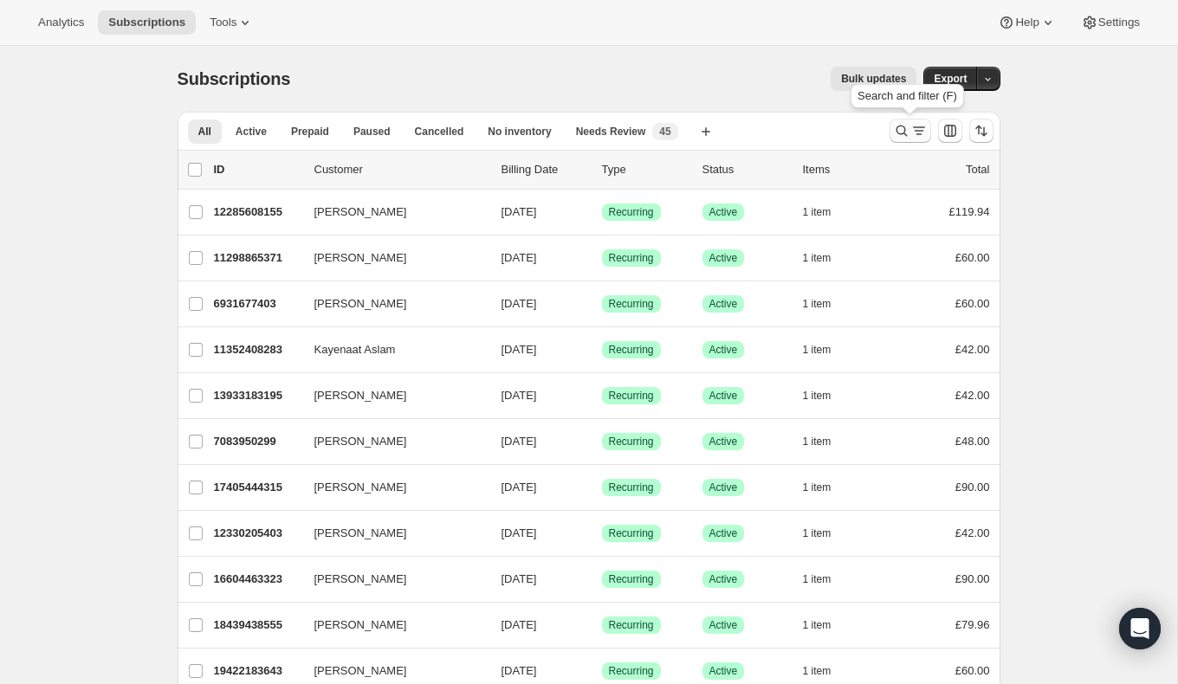
click at [904, 132] on icon "Search and filter results" at bounding box center [901, 131] width 11 height 11
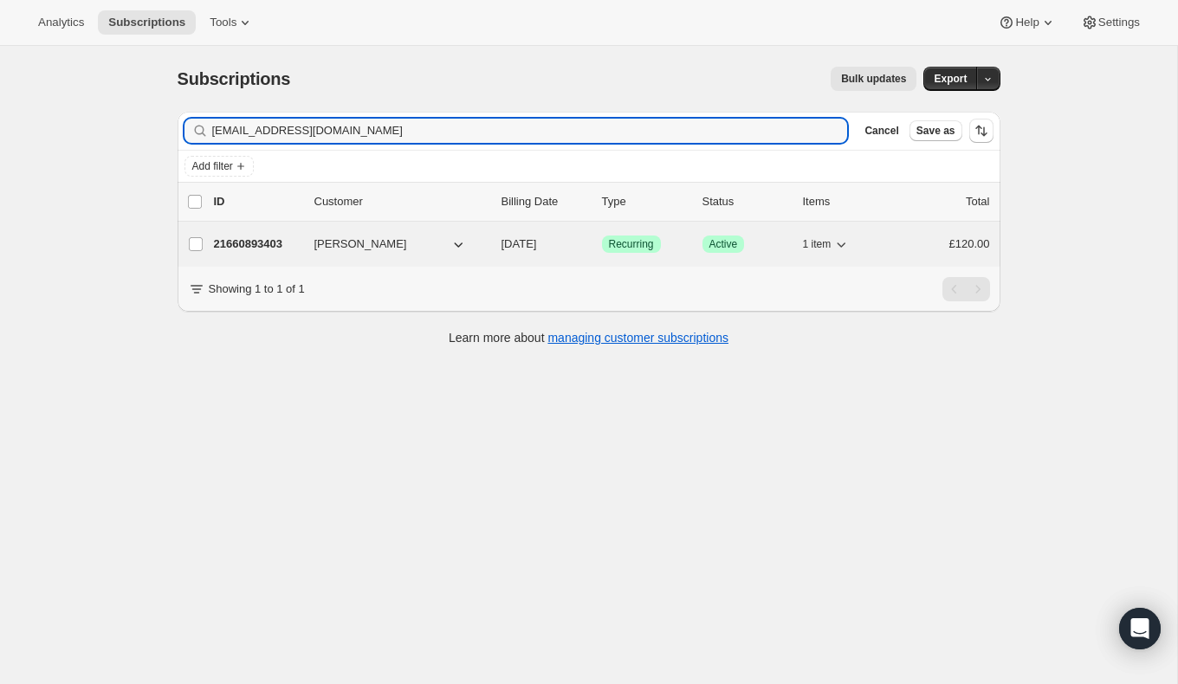
type input "[EMAIL_ADDRESS][DOMAIN_NAME]"
click at [280, 238] on p "21660893403" at bounding box center [257, 244] width 87 height 17
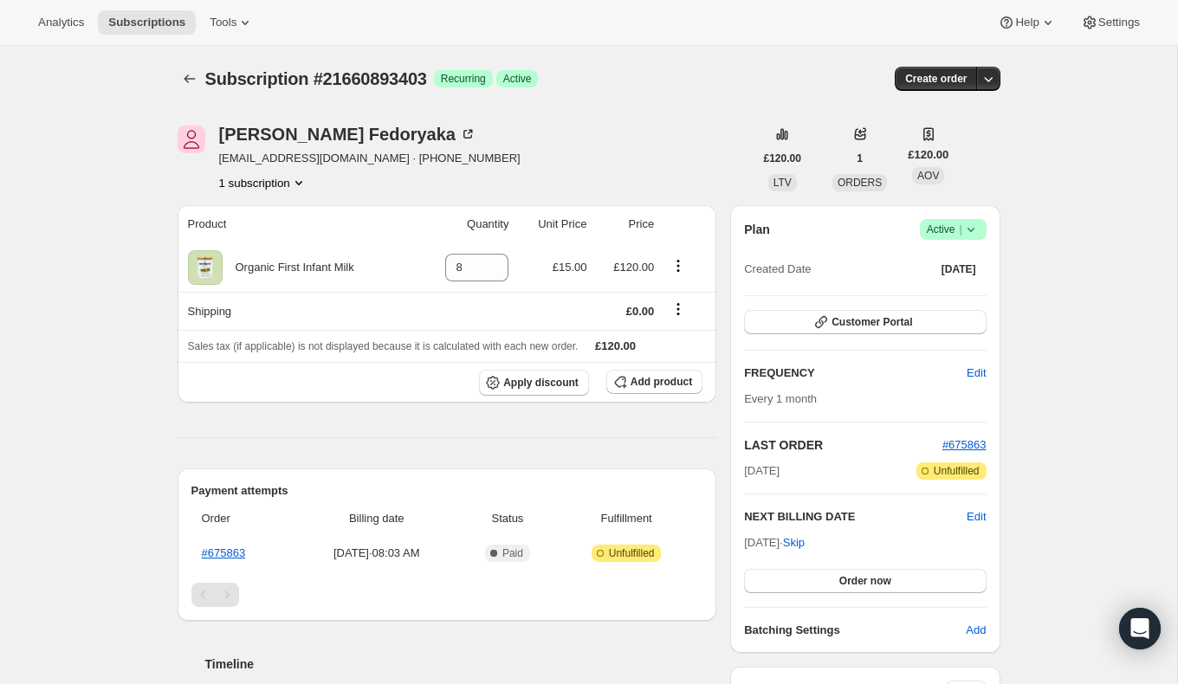
click at [972, 232] on icon at bounding box center [971, 229] width 17 height 17
click at [956, 291] on span "Cancel subscription" at bounding box center [948, 292] width 98 height 13
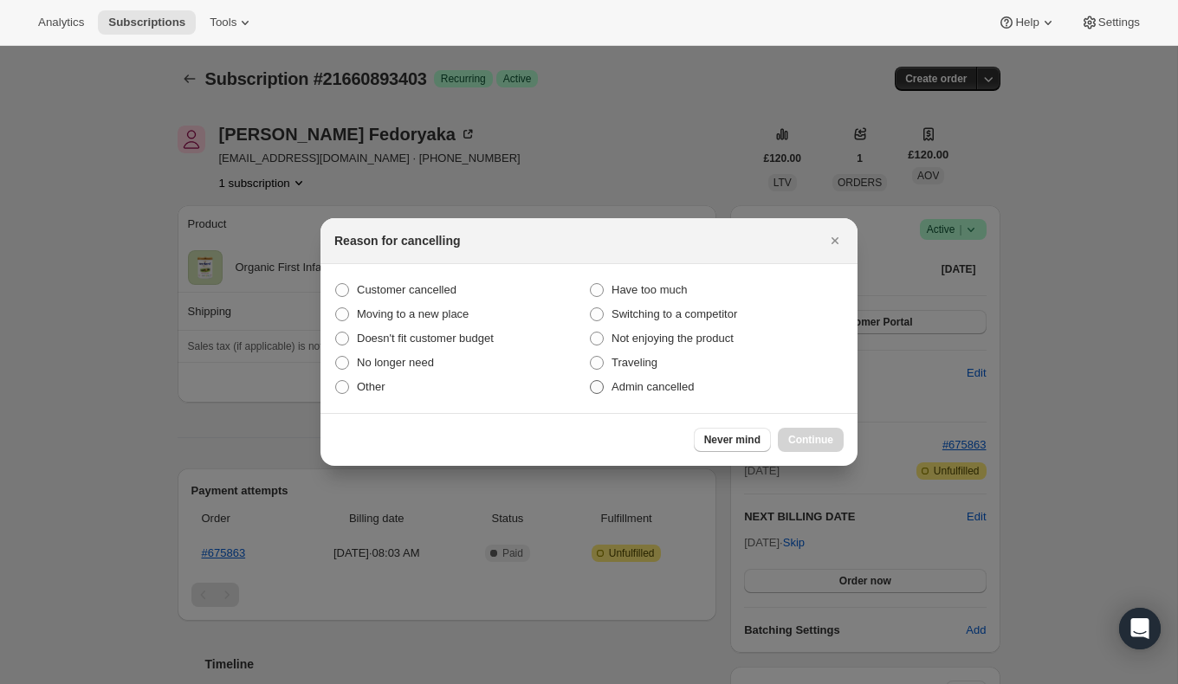
click at [600, 389] on span ":rbu:" at bounding box center [597, 387] width 14 height 14
click at [591, 381] on input "Admin cancelled" at bounding box center [590, 380] width 1 height 1
radio input "true"
click at [798, 434] on span "Continue" at bounding box center [810, 440] width 45 height 14
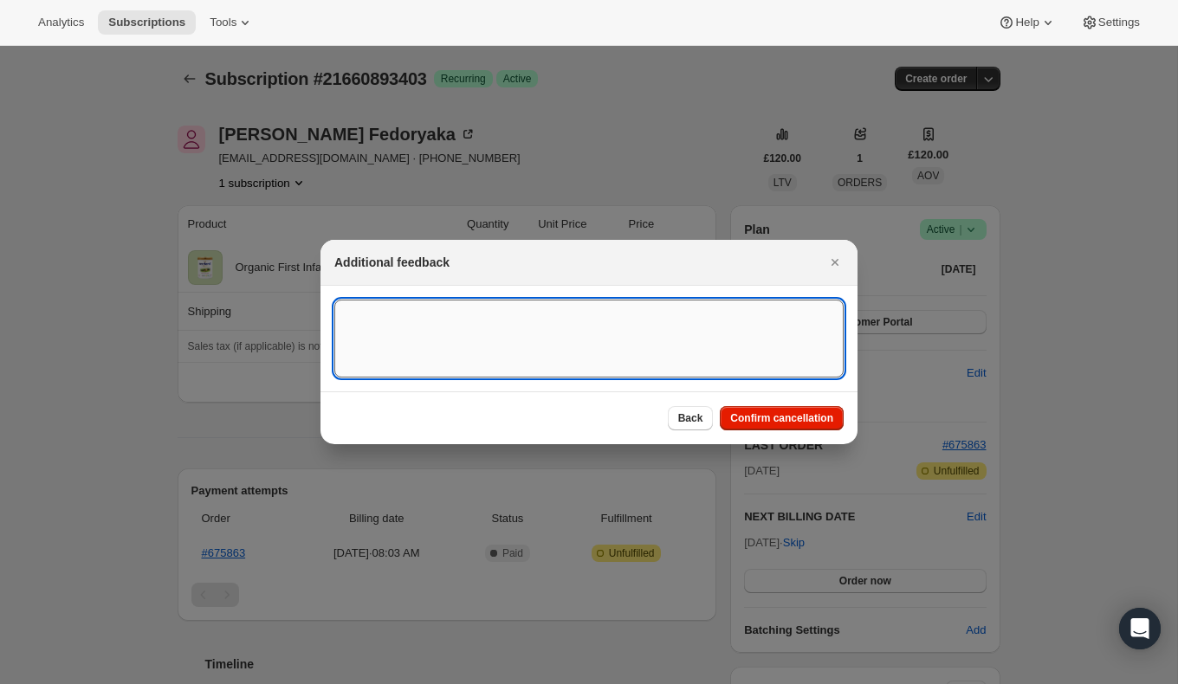
click at [528, 335] on textarea ":rbu:" at bounding box center [588, 339] width 509 height 78
type textarea "Overseas Order - Ukraine"
click at [783, 419] on span "Confirm cancellation" at bounding box center [781, 419] width 103 height 14
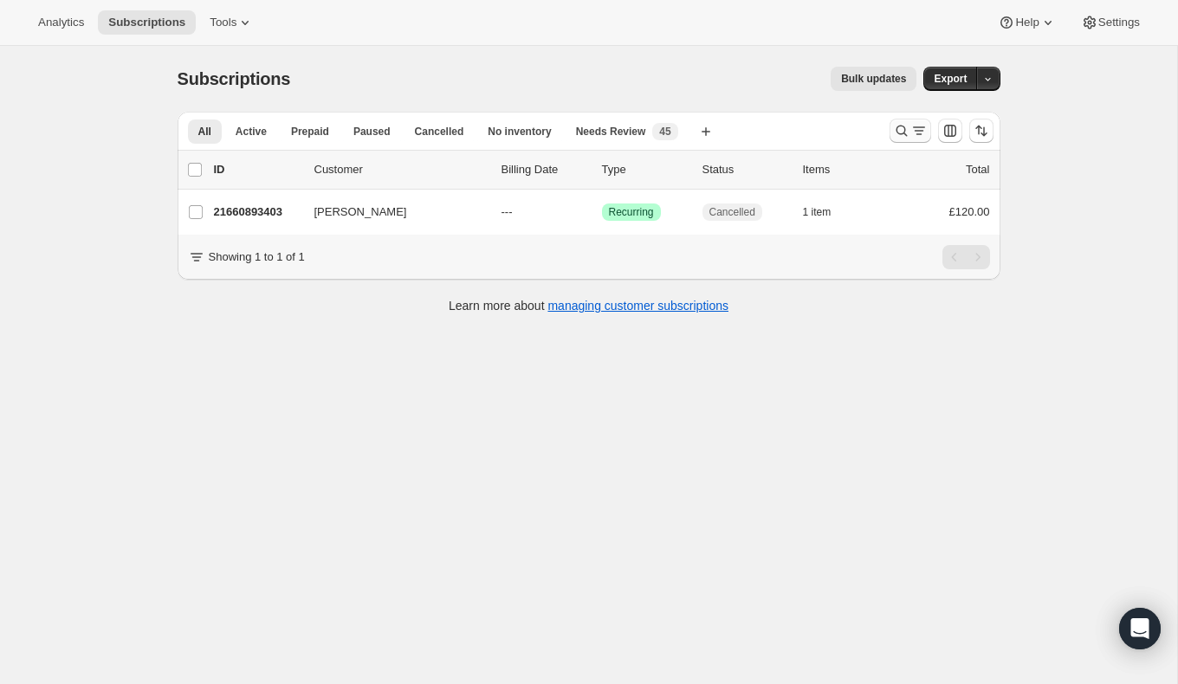
click at [900, 126] on icon "Search and filter results" at bounding box center [901, 130] width 17 height 17
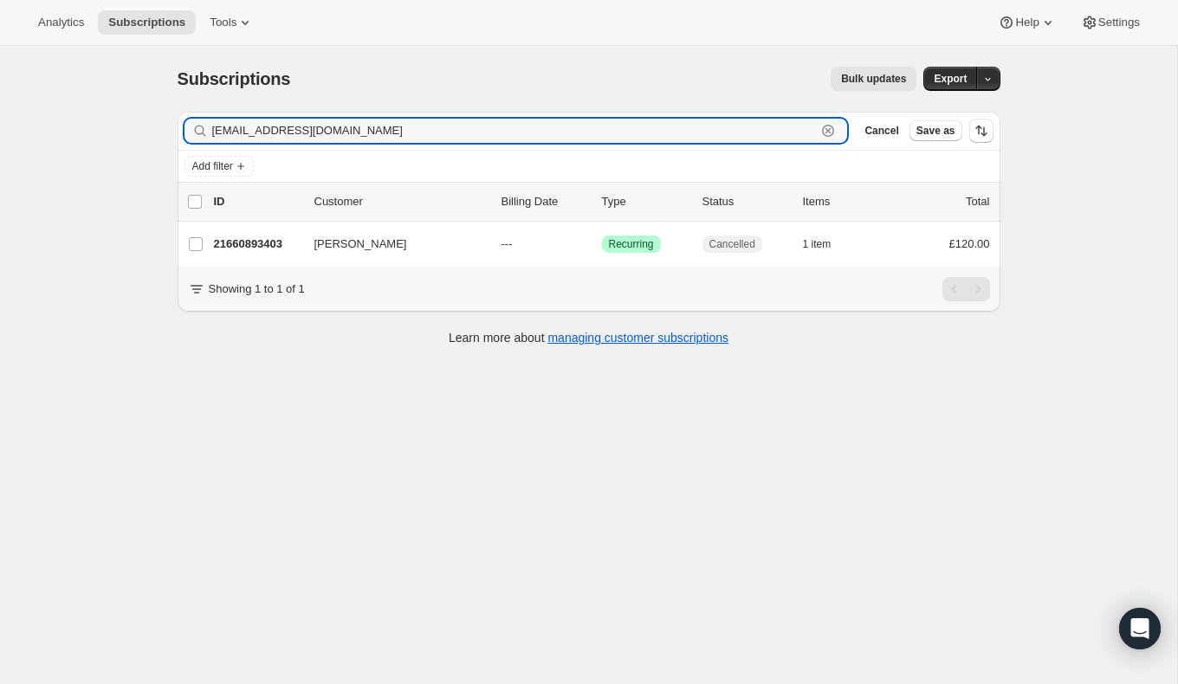
click at [830, 125] on icon "button" at bounding box center [828, 131] width 12 height 12
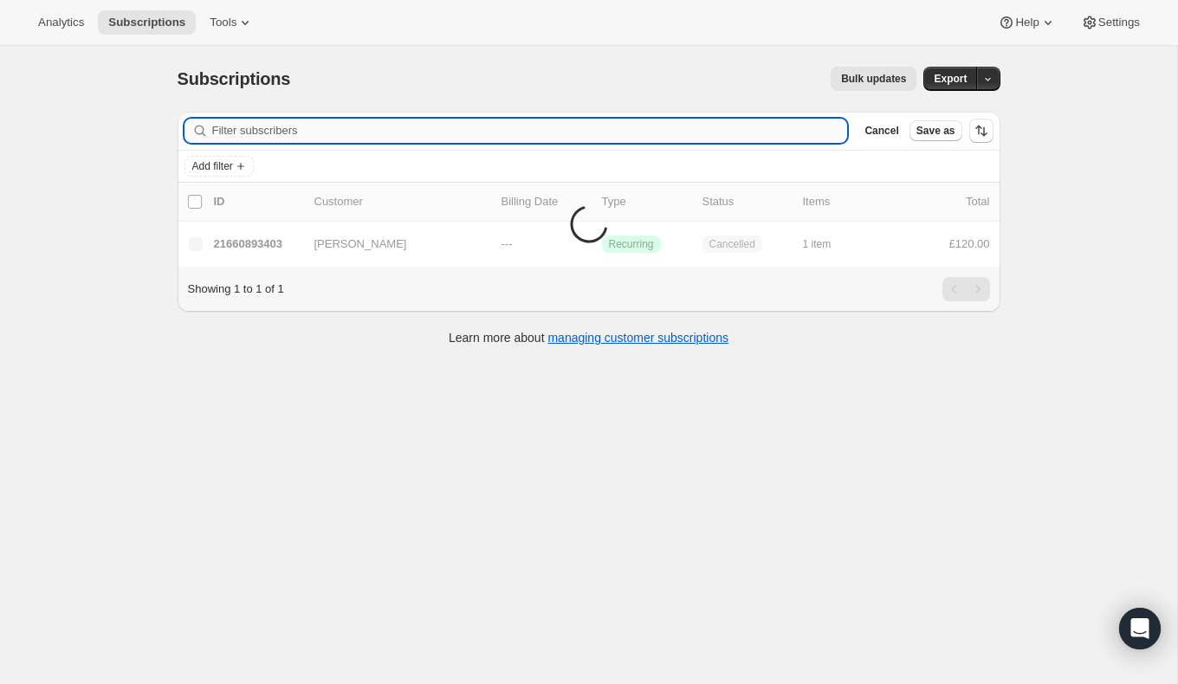
paste input "[EMAIL_ADDRESS][DOMAIN_NAME]"
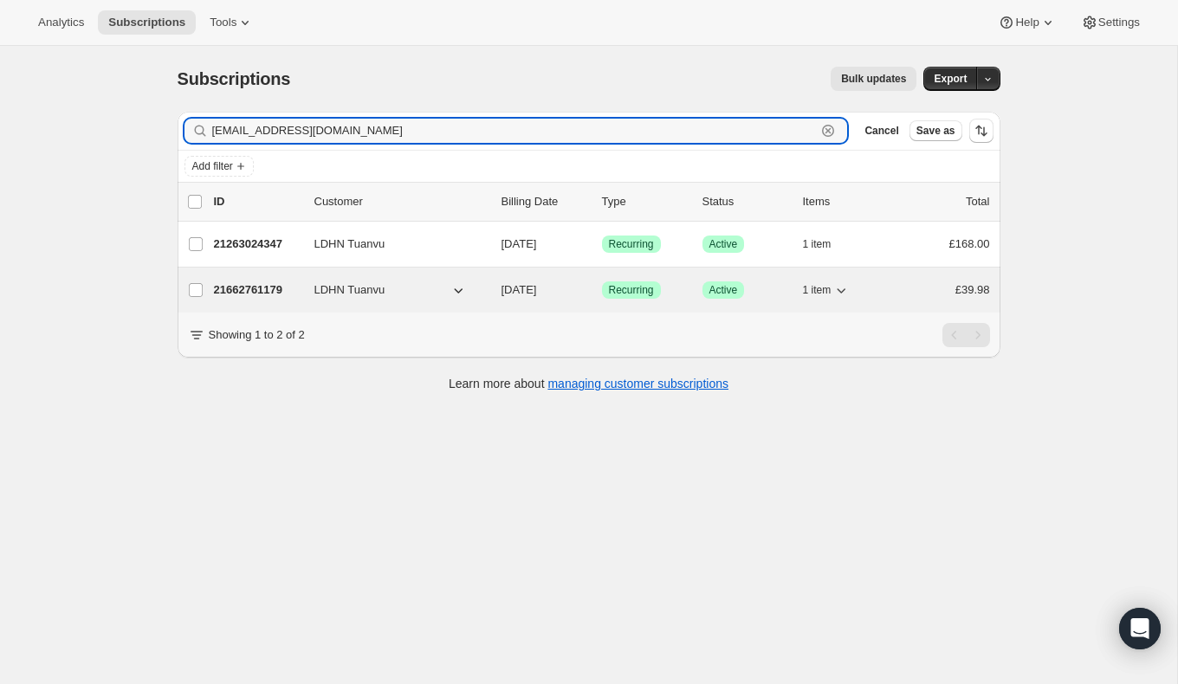
type input "[EMAIL_ADDRESS][DOMAIN_NAME]"
click at [275, 285] on p "21662761179" at bounding box center [257, 290] width 87 height 17
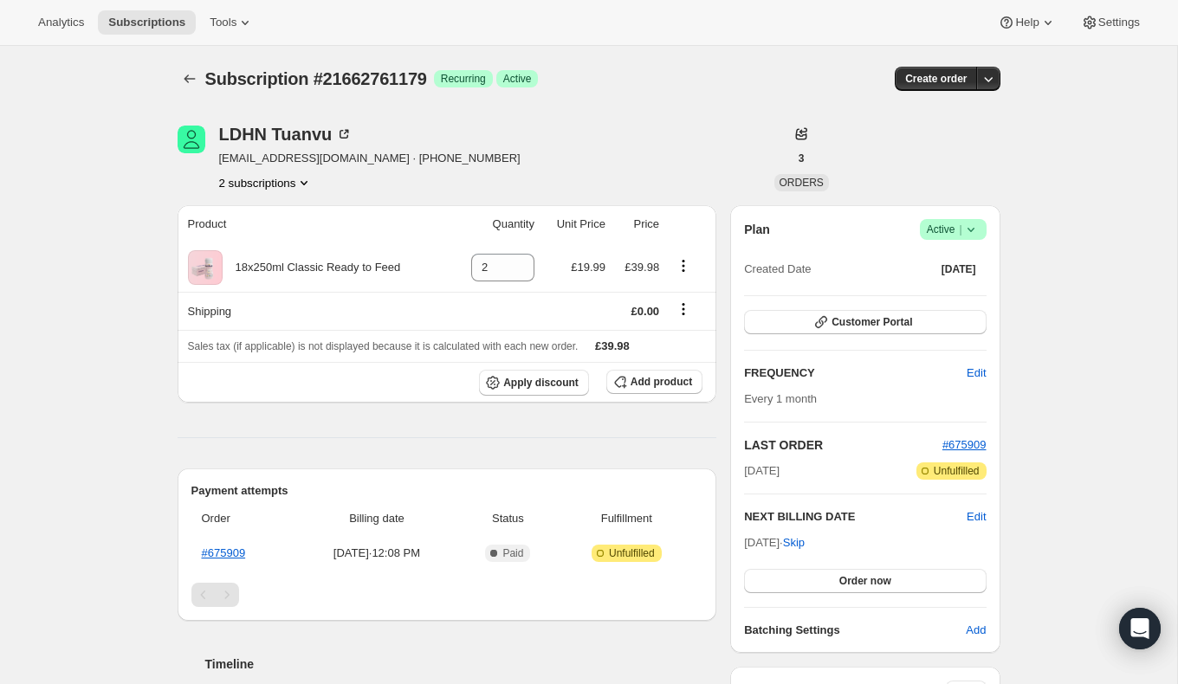
click at [972, 227] on icon at bounding box center [971, 229] width 17 height 17
click at [968, 296] on span "Cancel subscription" at bounding box center [948, 292] width 98 height 13
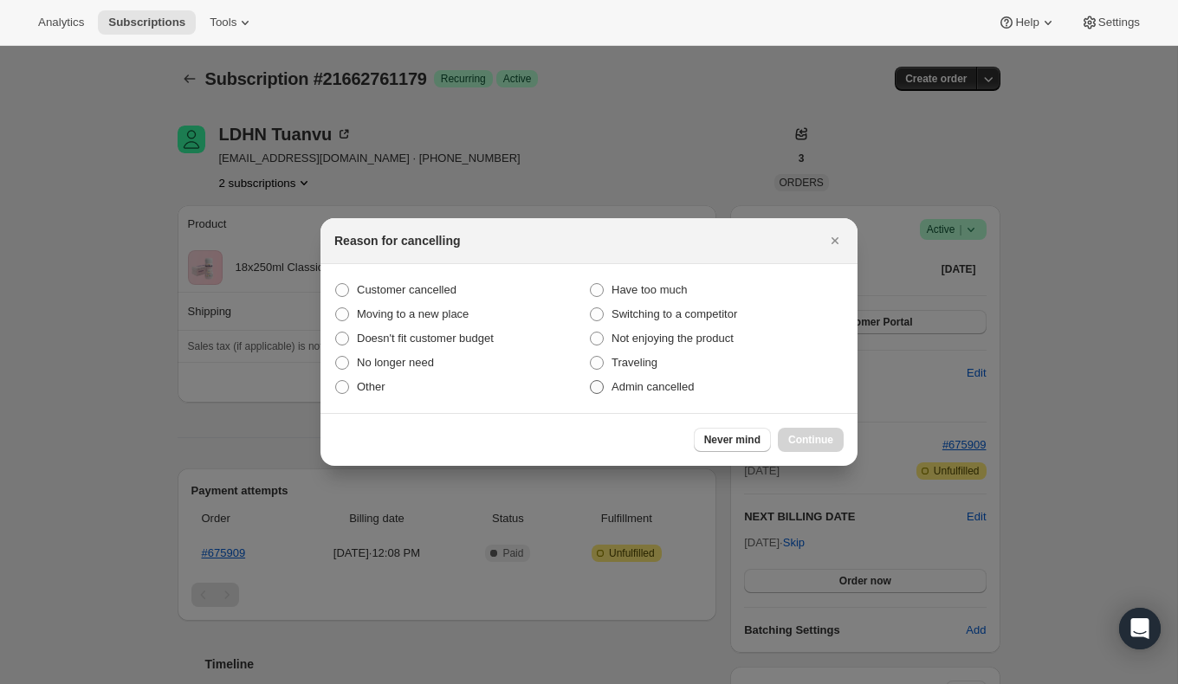
click at [600, 386] on span ":rbu:" at bounding box center [597, 387] width 14 height 14
click at [591, 381] on input "Admin cancelled" at bounding box center [590, 380] width 1 height 1
radio input "true"
click at [802, 437] on span "Continue" at bounding box center [810, 440] width 45 height 14
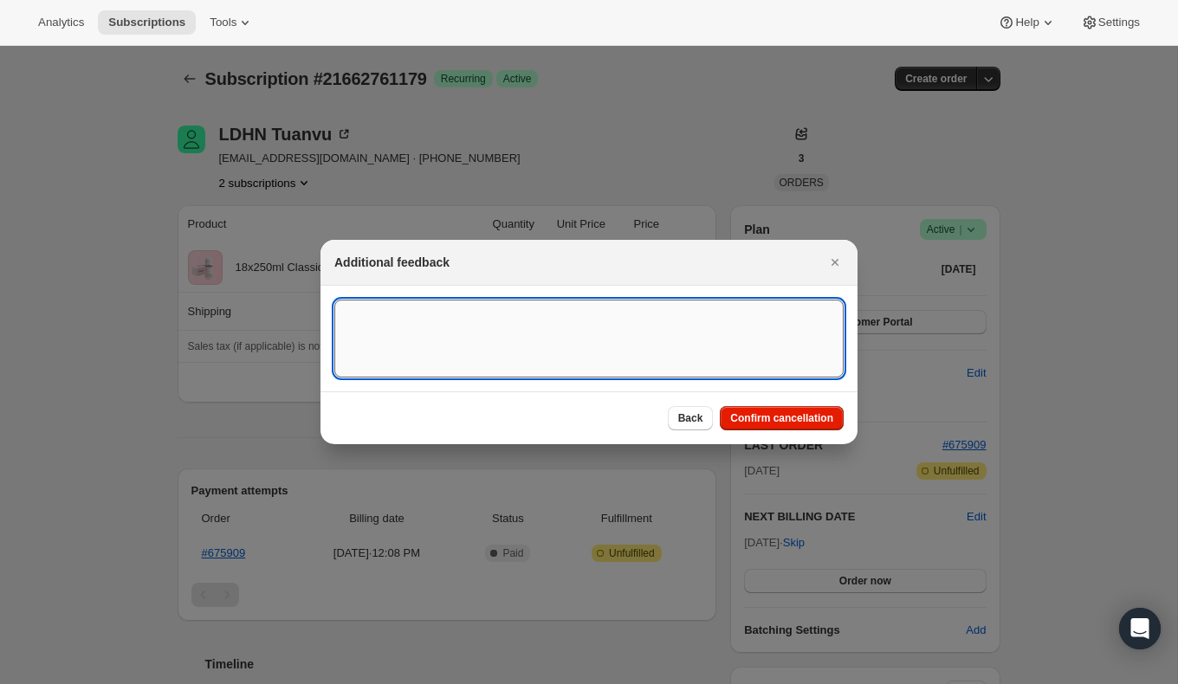
click at [669, 331] on textarea ":rbu:" at bounding box center [588, 339] width 509 height 78
type textarea "Overseas Order - [GEOGRAPHIC_DATA]"
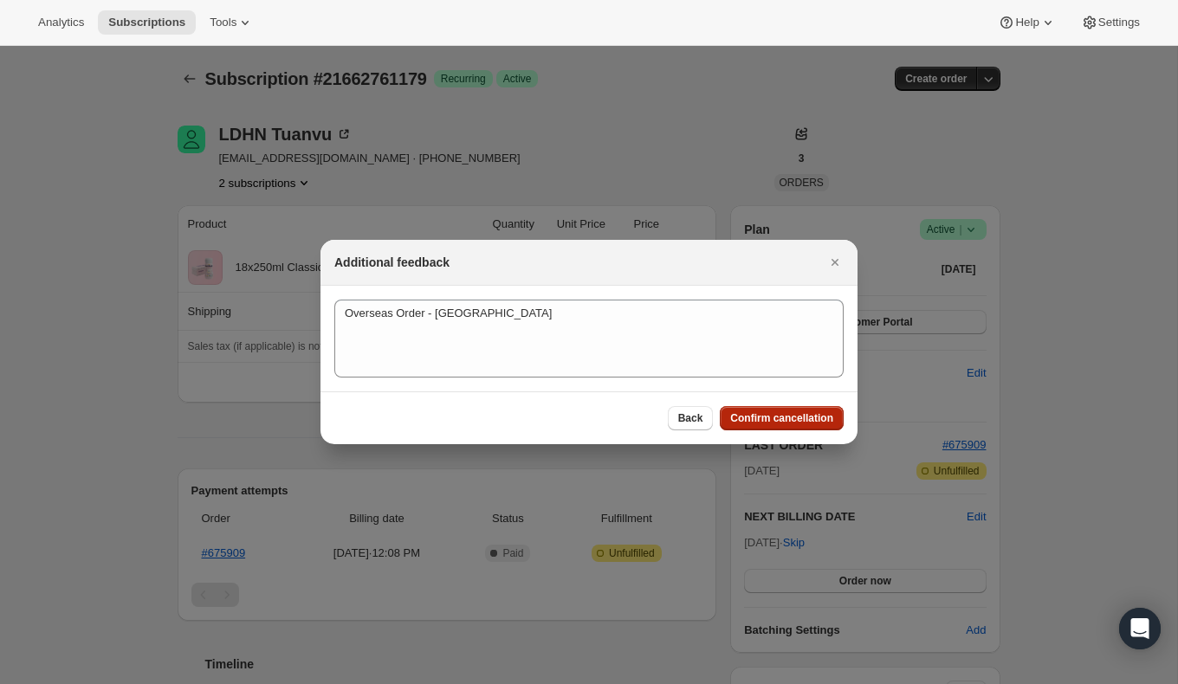
click at [816, 417] on span "Confirm cancellation" at bounding box center [781, 419] width 103 height 14
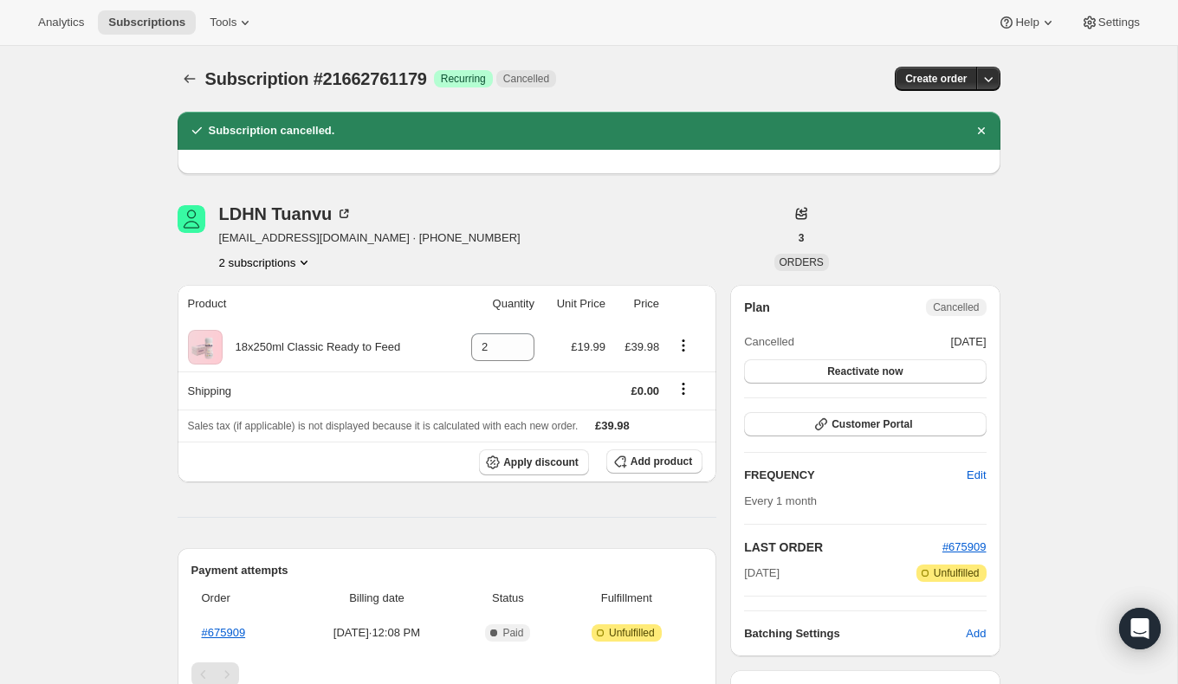
click at [304, 261] on icon "Product actions" at bounding box center [303, 262] width 17 height 17
click at [251, 291] on span "21263024347" at bounding box center [240, 294] width 69 height 13
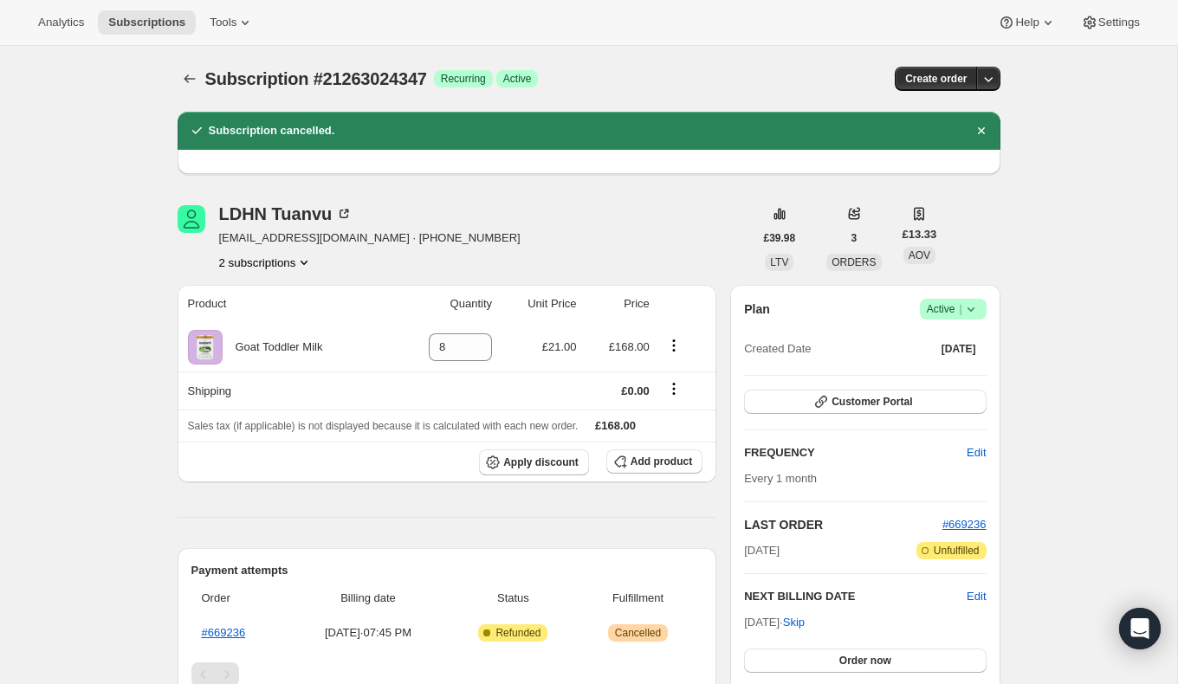
click at [969, 305] on icon at bounding box center [971, 309] width 17 height 17
click at [951, 373] on span "Cancel subscription" at bounding box center [948, 372] width 98 height 13
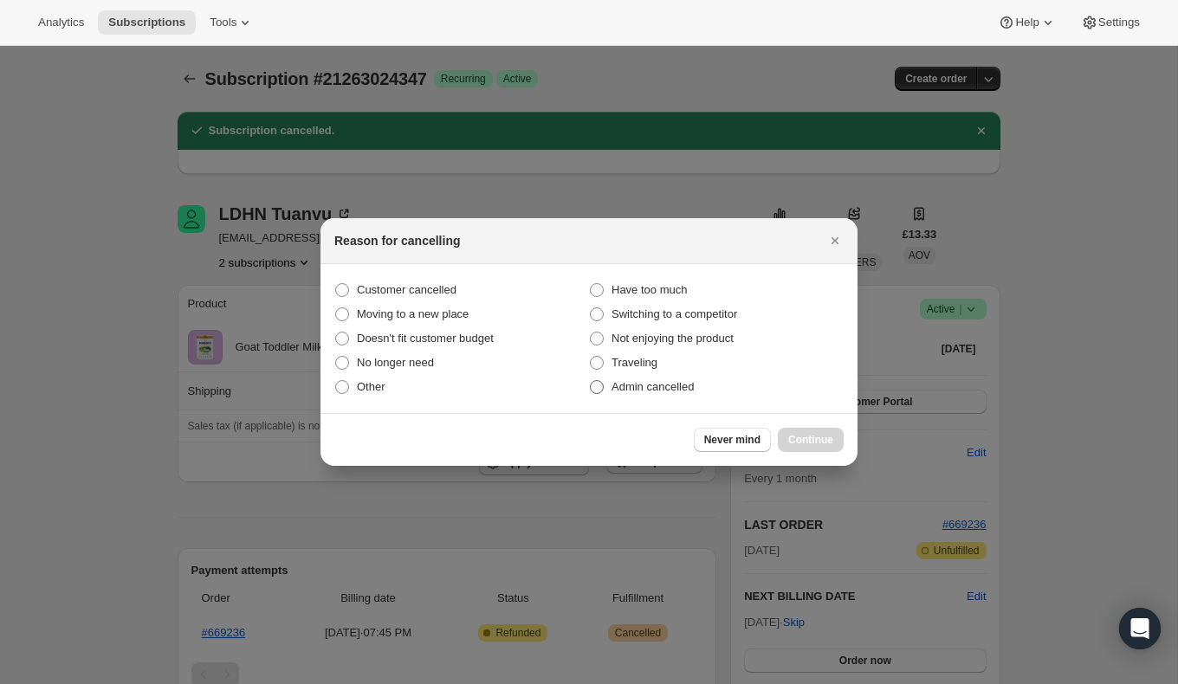
click at [596, 382] on span ":rg8:" at bounding box center [597, 387] width 14 height 14
click at [591, 381] on input "Admin cancelled" at bounding box center [590, 380] width 1 height 1
radio input "true"
click at [805, 435] on span "Continue" at bounding box center [810, 440] width 45 height 14
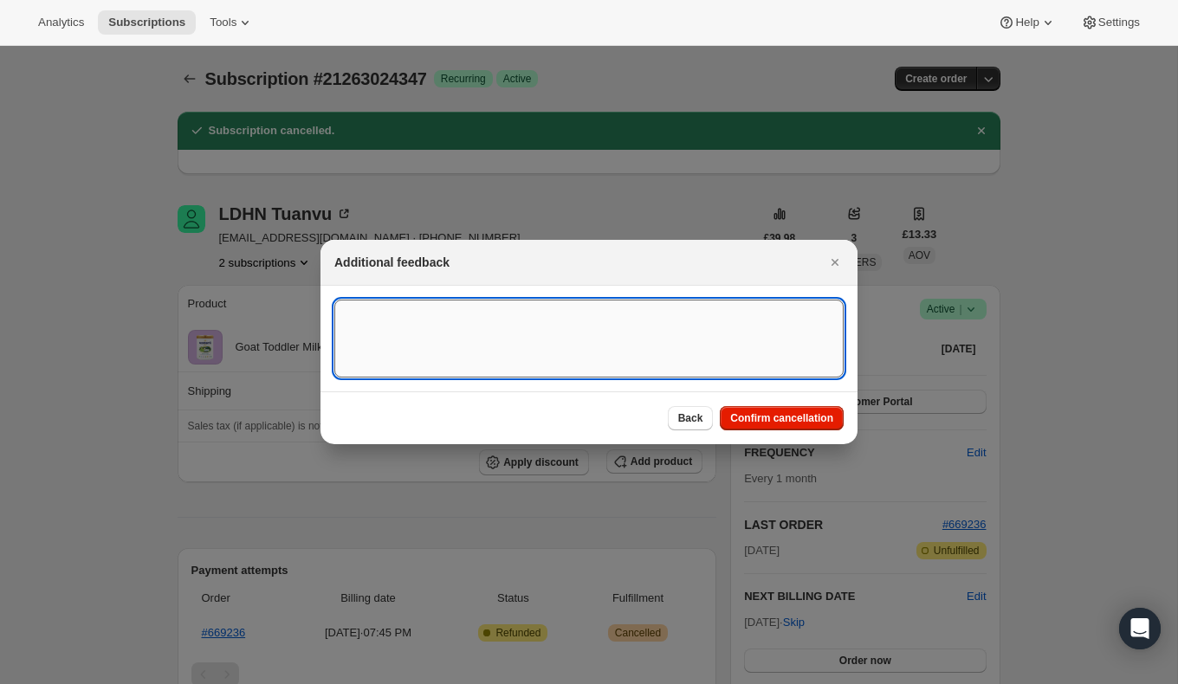
click at [569, 332] on textarea ":rg8:" at bounding box center [588, 339] width 509 height 78
type textarea "Overseas Order - [GEOGRAPHIC_DATA]"
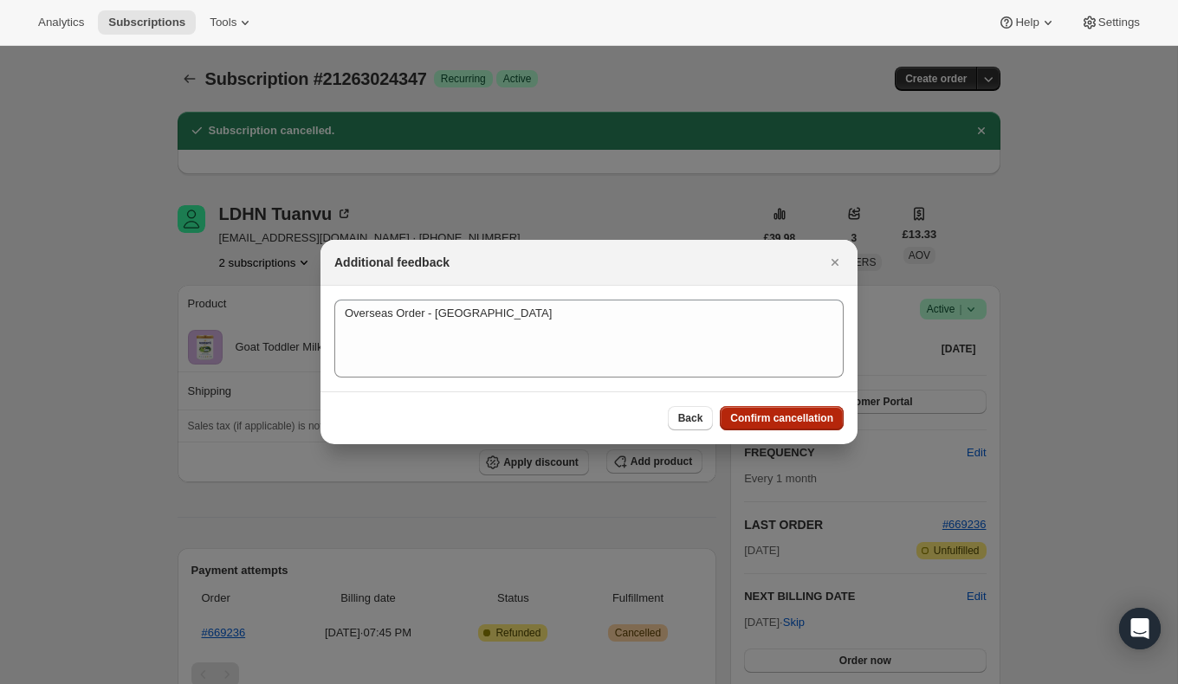
click at [775, 421] on span "Confirm cancellation" at bounding box center [781, 419] width 103 height 14
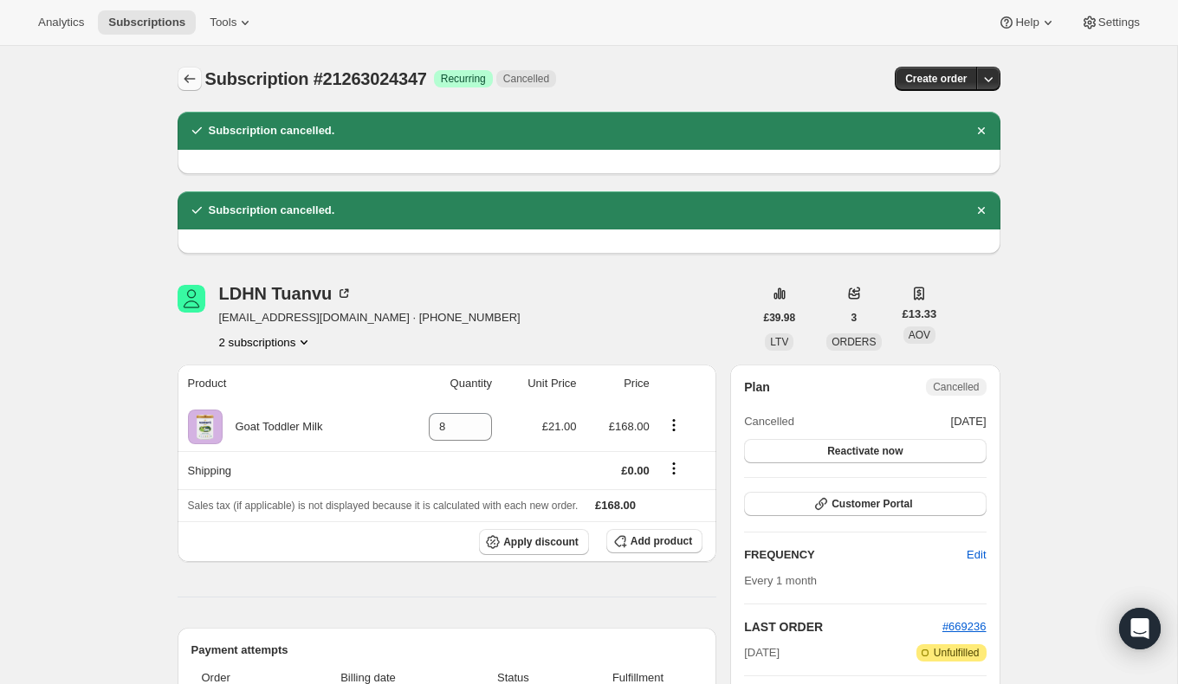
click at [184, 81] on icon "Subscriptions" at bounding box center [189, 78] width 17 height 17
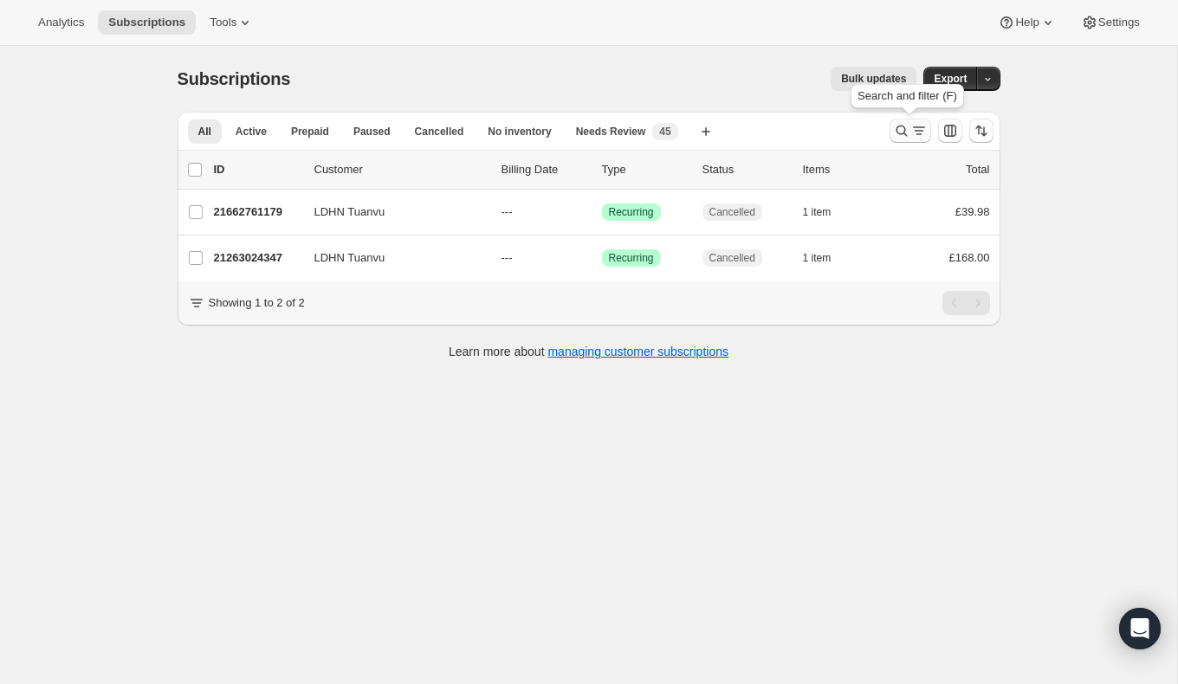
click at [905, 130] on icon "Search and filter results" at bounding box center [901, 130] width 17 height 17
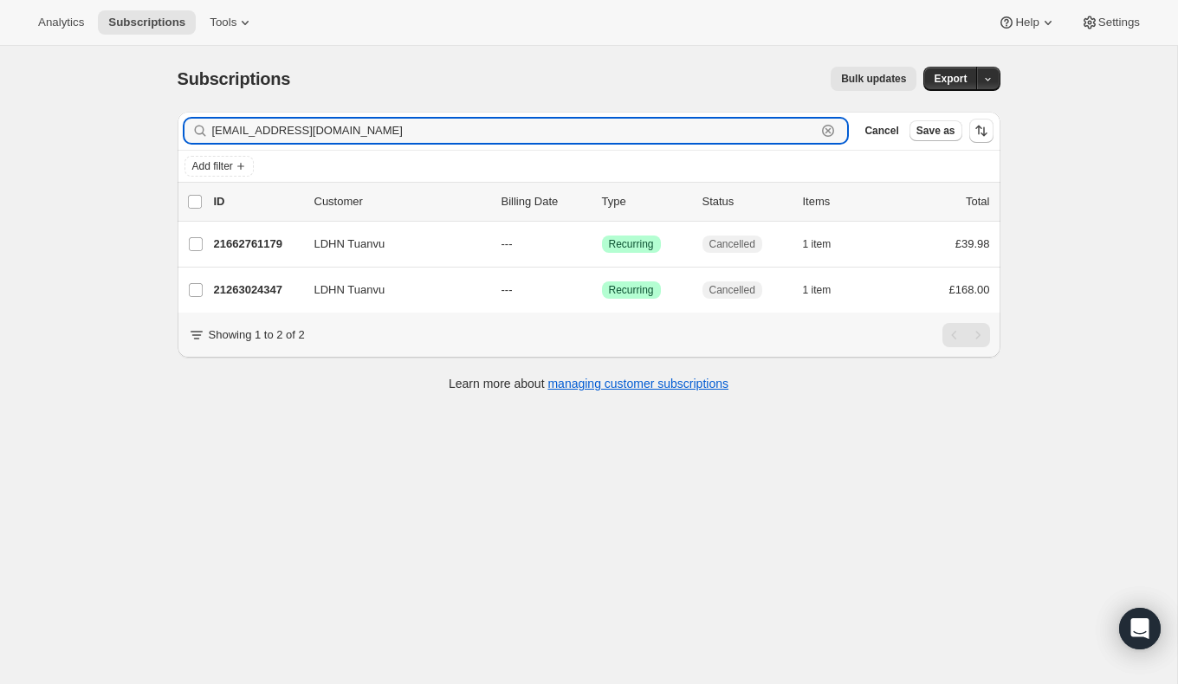
click at [829, 128] on icon "button" at bounding box center [829, 131] width 6 height 6
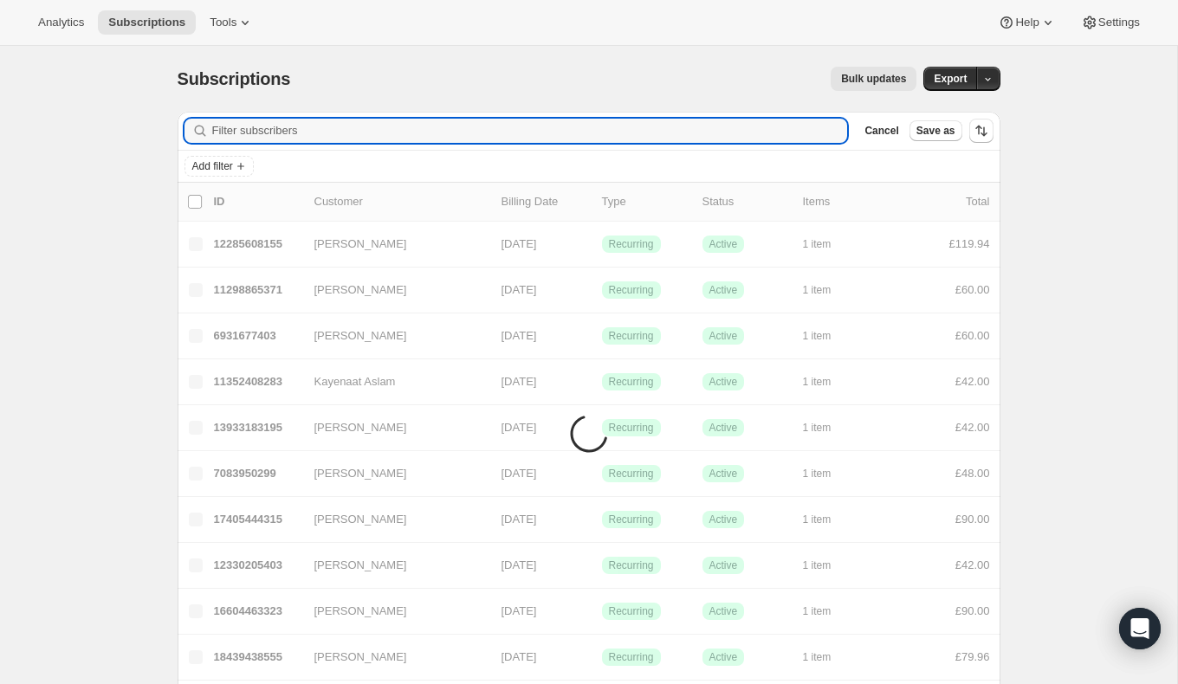
paste input "[PERSON_NAME][EMAIL_ADDRESS][DOMAIN_NAME]"
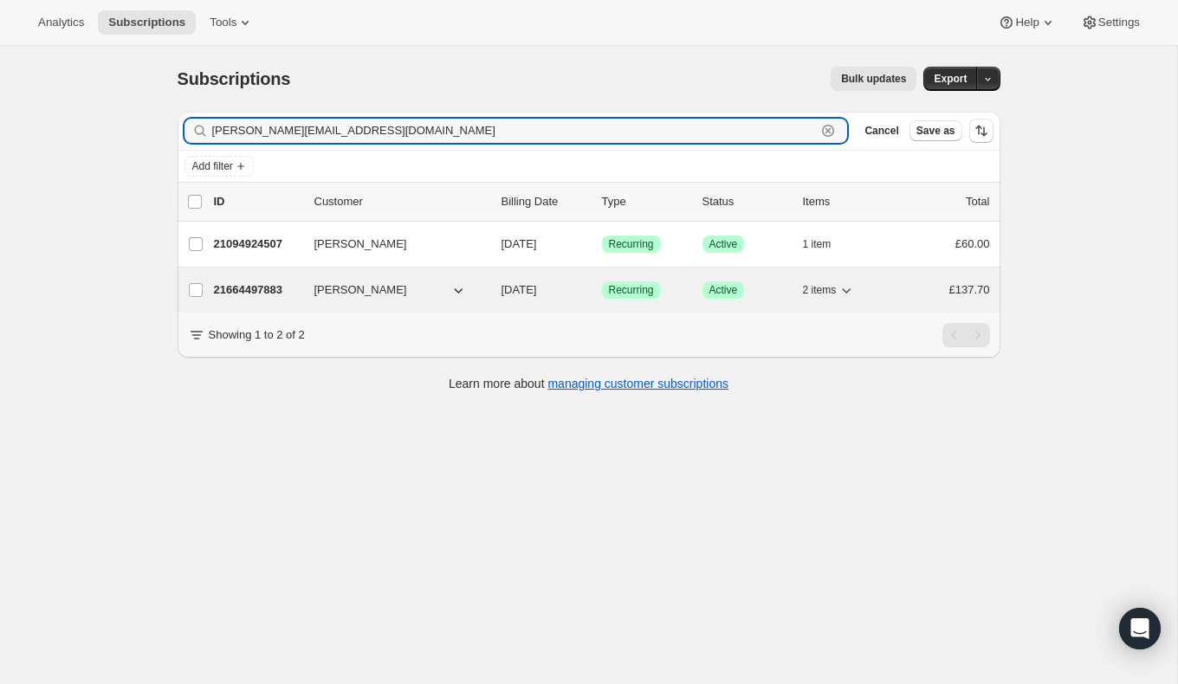
type input "[PERSON_NAME][EMAIL_ADDRESS][DOMAIN_NAME]"
click at [256, 288] on p "21664497883" at bounding box center [257, 290] width 87 height 17
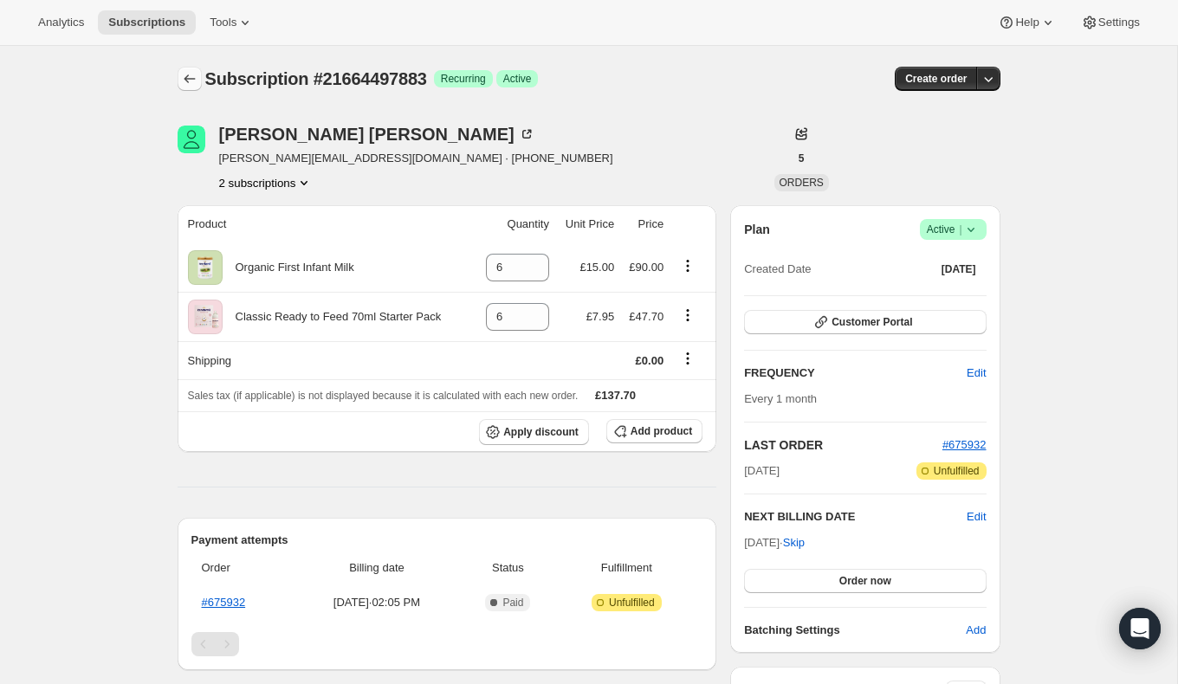
click at [192, 78] on icon "Subscriptions" at bounding box center [189, 78] width 17 height 17
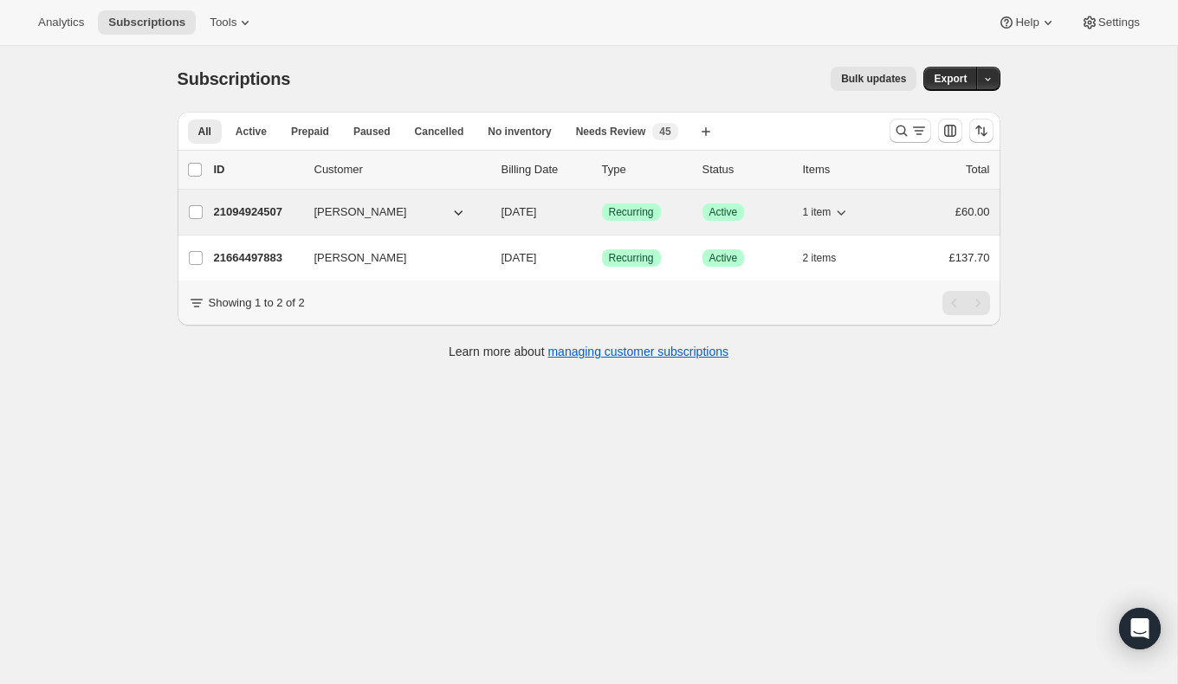
click at [251, 215] on p "21094924507" at bounding box center [257, 212] width 87 height 17
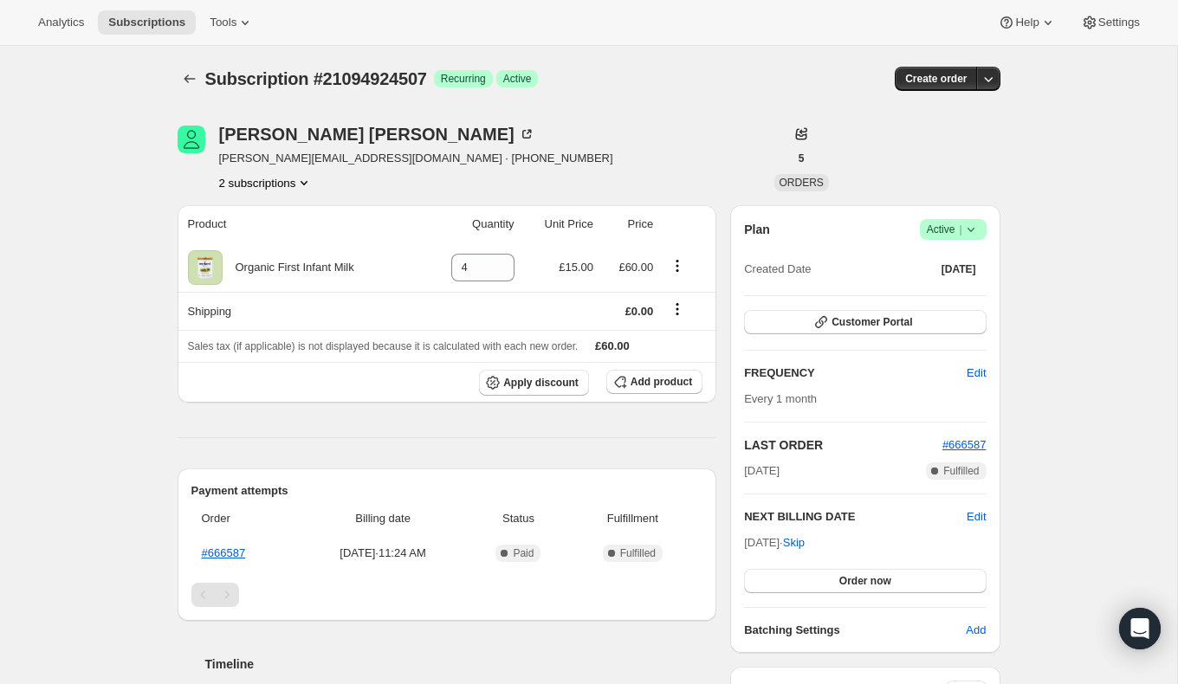
click at [263, 184] on button "2 subscriptions" at bounding box center [266, 182] width 94 height 17
click at [270, 240] on span "21664497883" at bounding box center [238, 243] width 69 height 13
